Goal: Check status: Check status

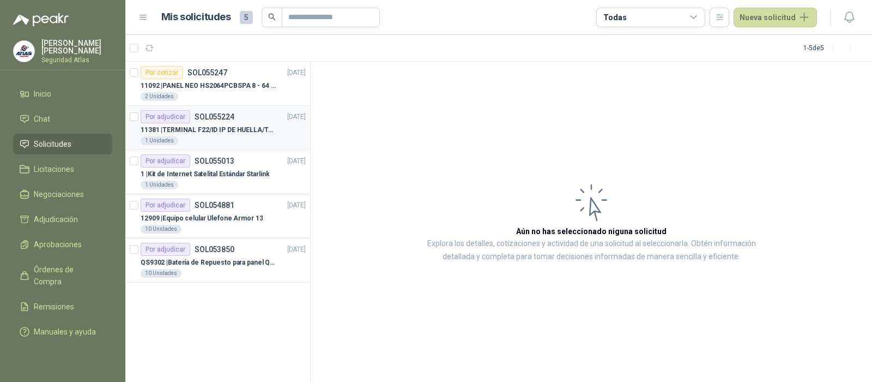
click at [210, 129] on p "11381 | TERMINAL F22/ID IP DE HUELLA/TARJETA" at bounding box center [209, 130] width 136 height 10
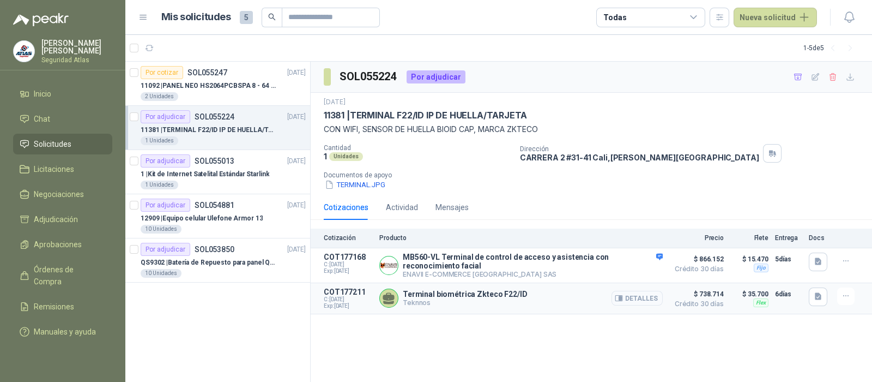
click at [643, 295] on button "Detalles" at bounding box center [637, 297] width 51 height 15
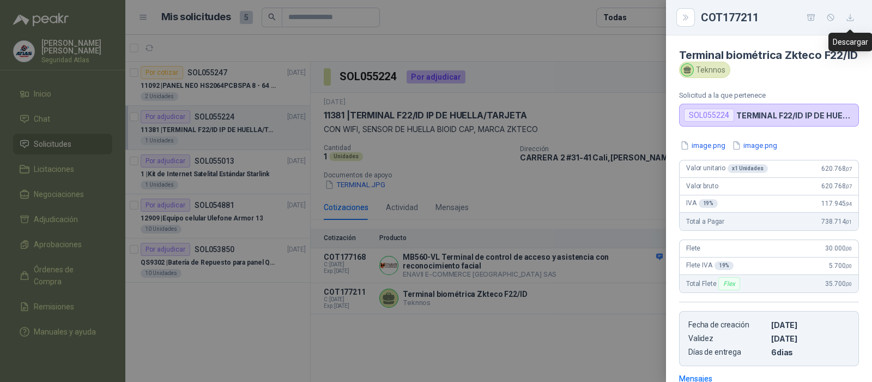
click at [854, 15] on icon "button" at bounding box center [850, 17] width 9 height 9
click at [850, 18] on icon "button" at bounding box center [850, 17] width 7 height 7
click at [684, 20] on icon "Close" at bounding box center [685, 17] width 9 height 9
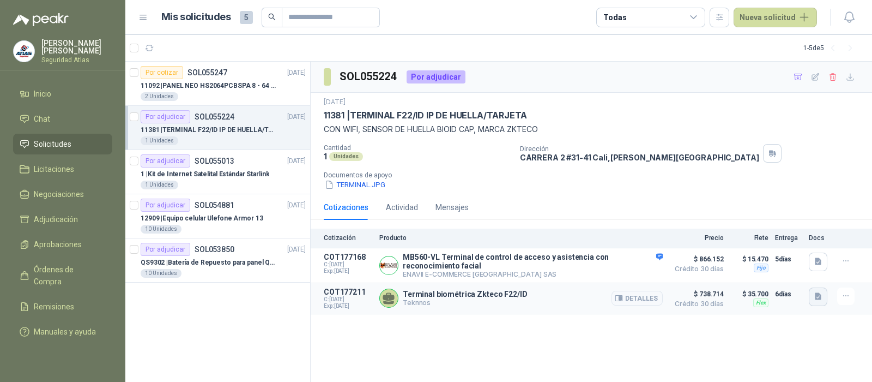
click at [818, 299] on icon "button" at bounding box center [818, 296] width 7 height 7
click at [847, 301] on button "button" at bounding box center [845, 295] width 17 height 17
click at [649, 301] on button "Detalles" at bounding box center [637, 297] width 51 height 15
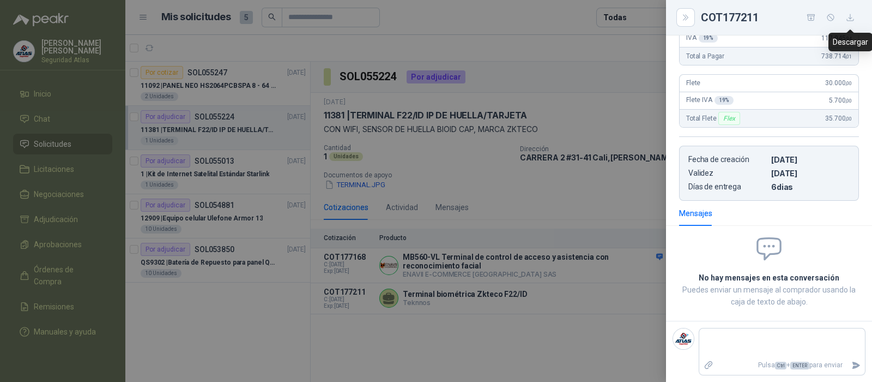
click at [852, 15] on icon "button" at bounding box center [850, 17] width 9 height 9
click at [685, 20] on icon "Close" at bounding box center [685, 17] width 9 height 9
